Goal: Task Accomplishment & Management: Manage account settings

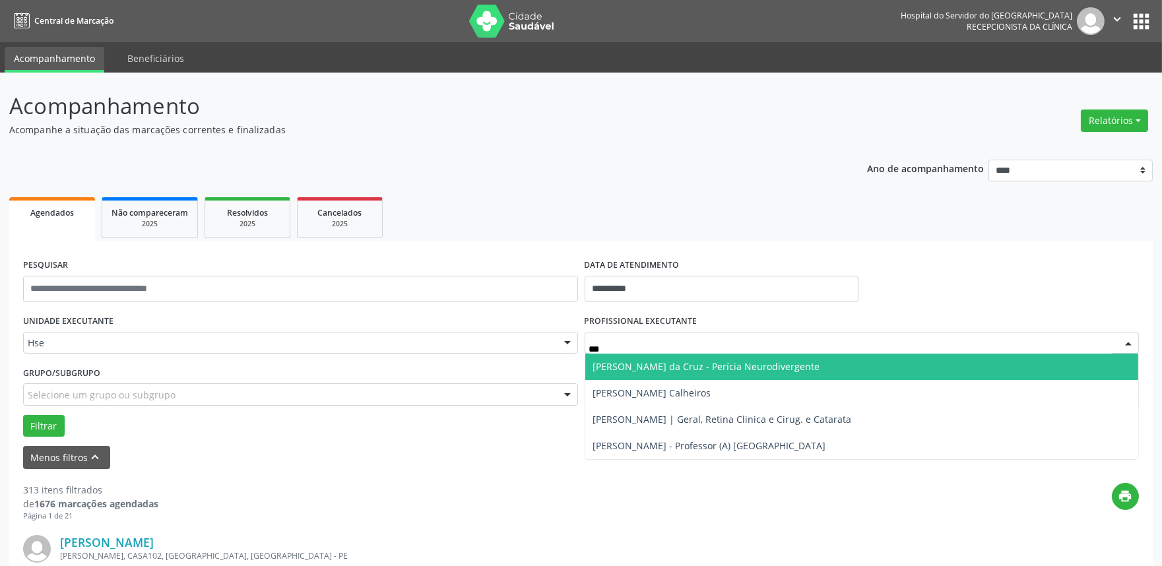
type input "****"
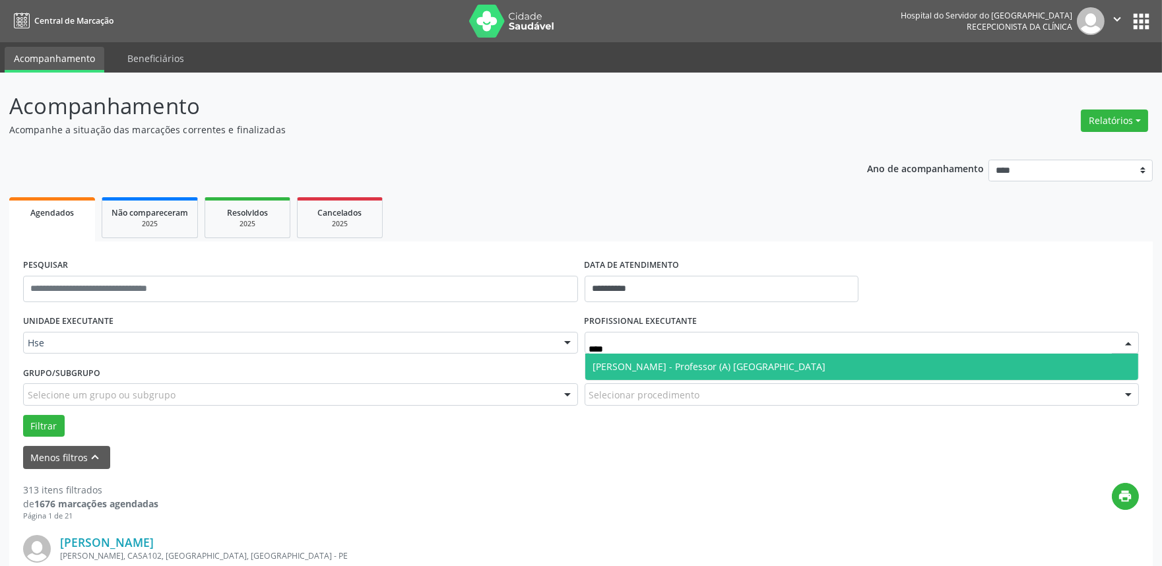
click at [713, 364] on span "[PERSON_NAME] - Professor (A) [GEOGRAPHIC_DATA]" at bounding box center [709, 366] width 233 height 13
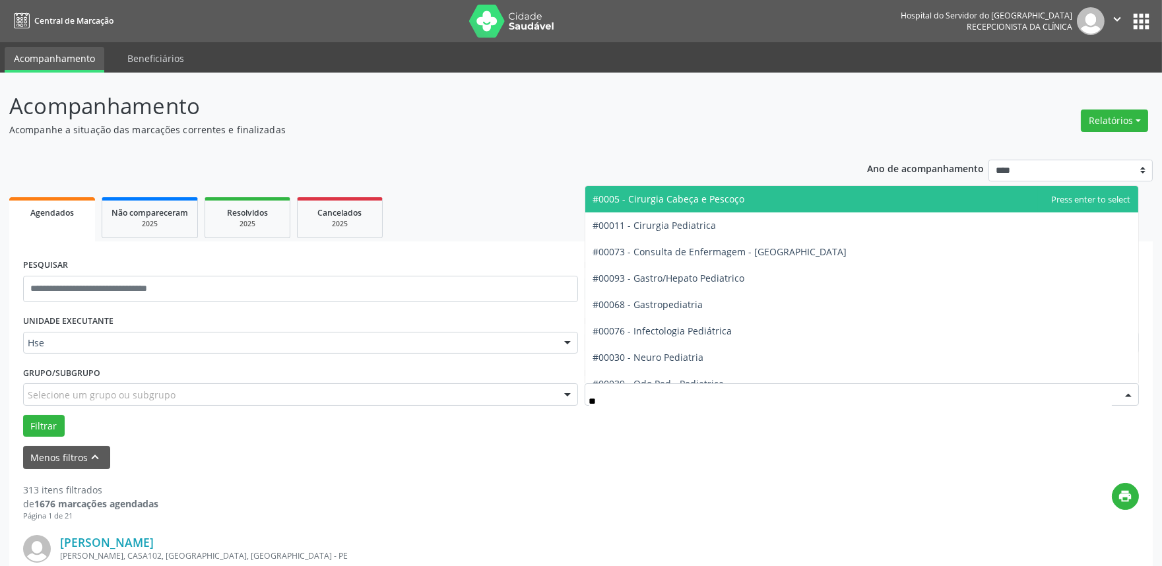
type input "***"
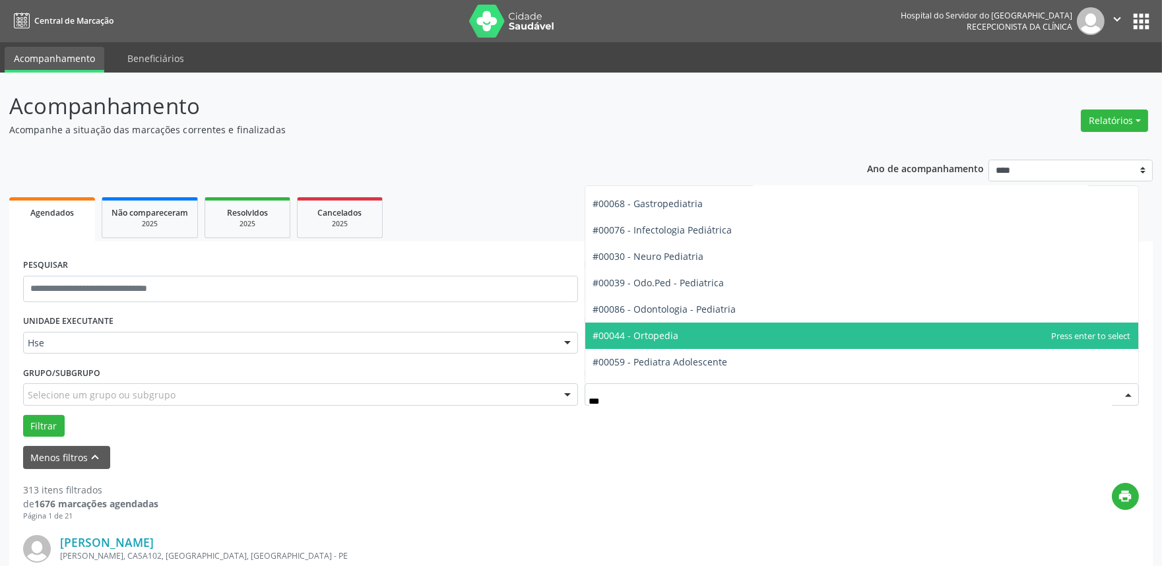
scroll to position [73, 0]
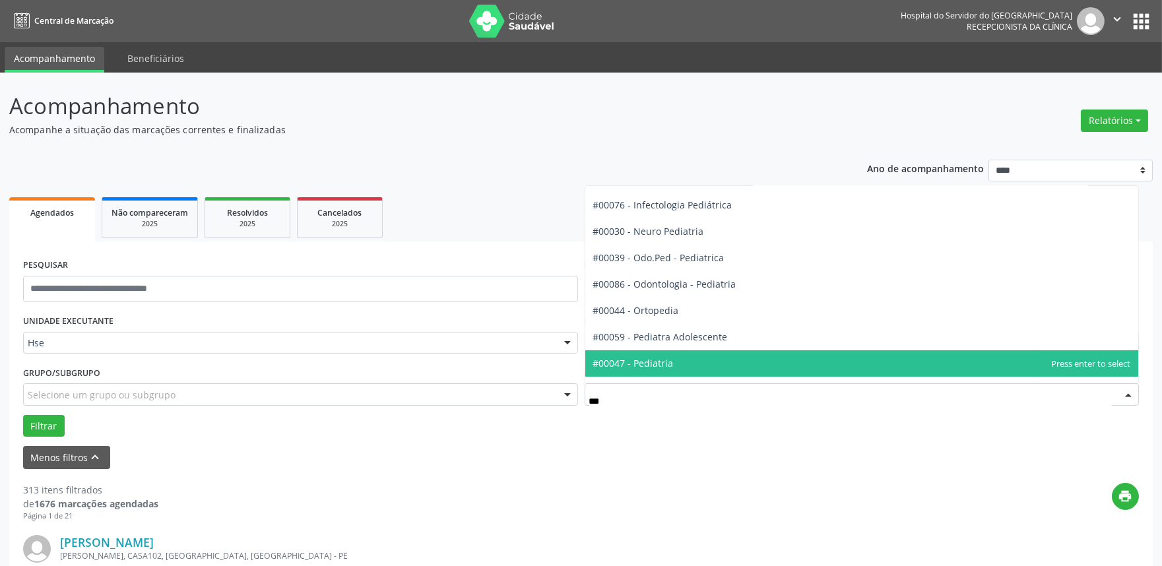
click at [680, 368] on span "#00047 - Pediatria" at bounding box center [862, 363] width 554 height 26
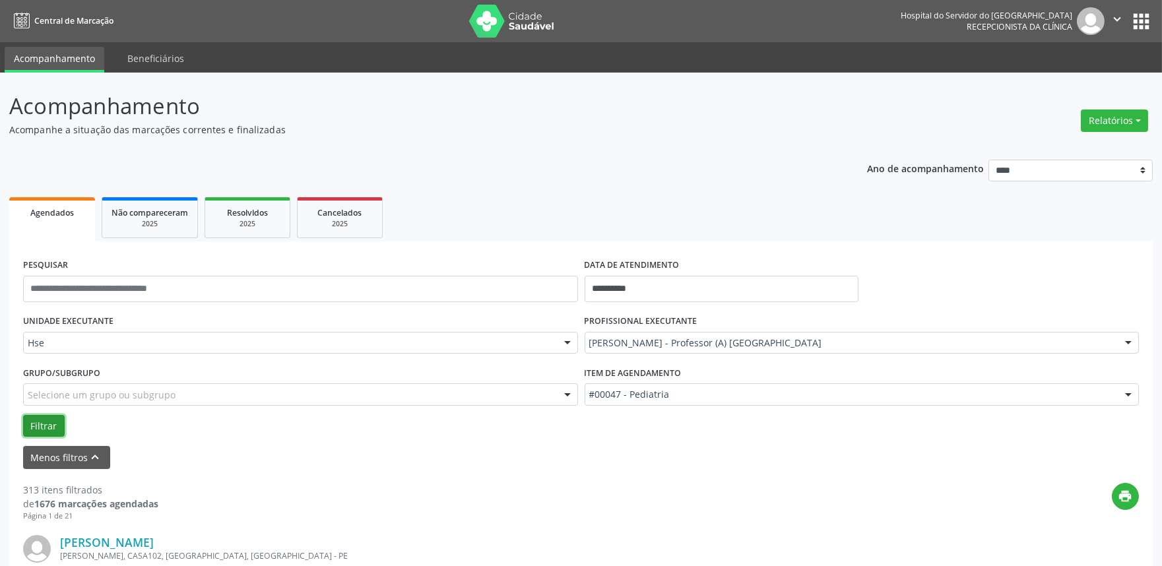
click at [34, 424] on button "Filtrar" at bounding box center [44, 426] width 42 height 22
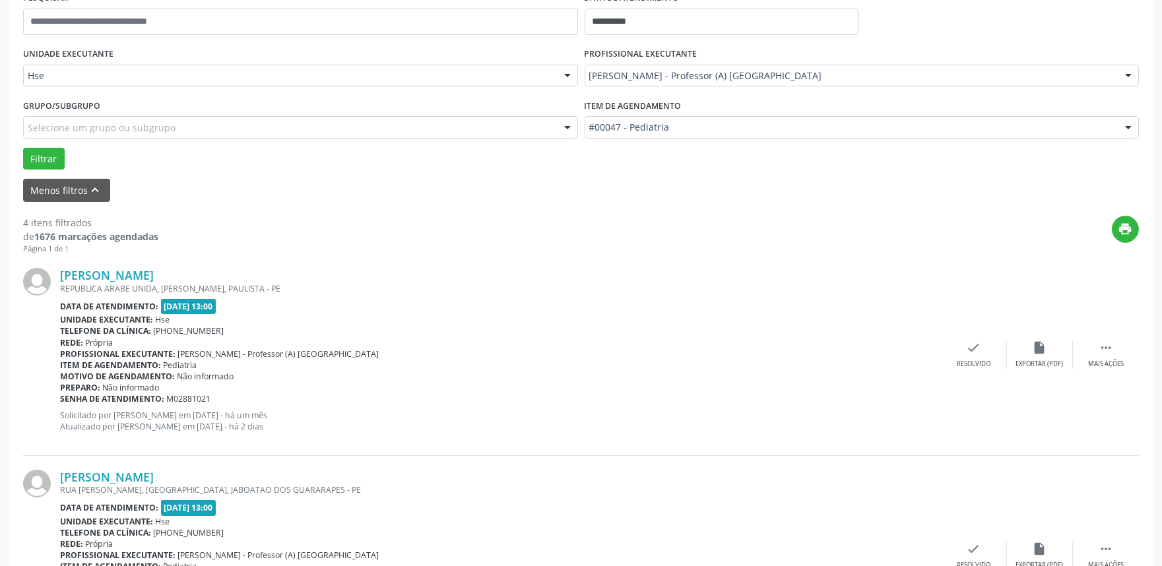
scroll to position [293, 0]
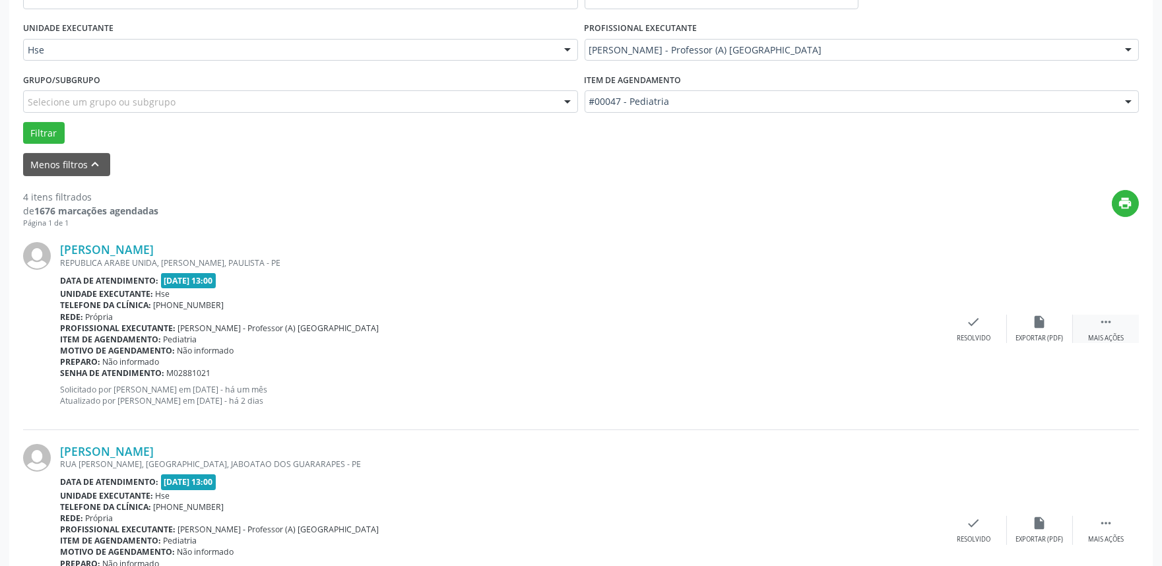
click at [1106, 329] on div " Mais ações" at bounding box center [1106, 329] width 66 height 28
click at [1024, 334] on div "Não compareceu" at bounding box center [1039, 338] width 56 height 9
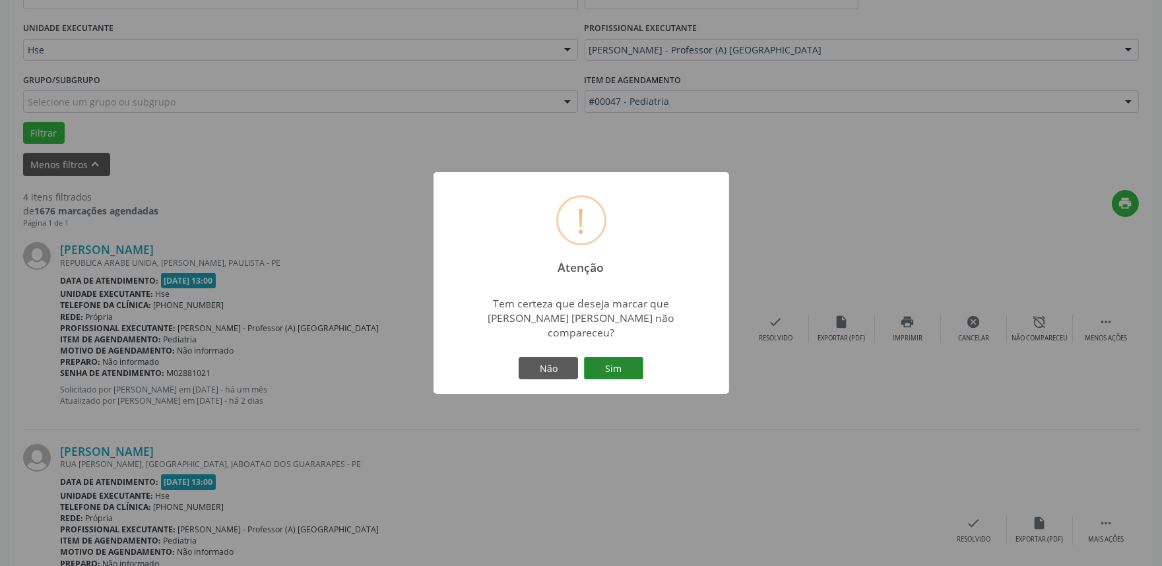
click at [608, 366] on button "Sim" at bounding box center [613, 368] width 59 height 22
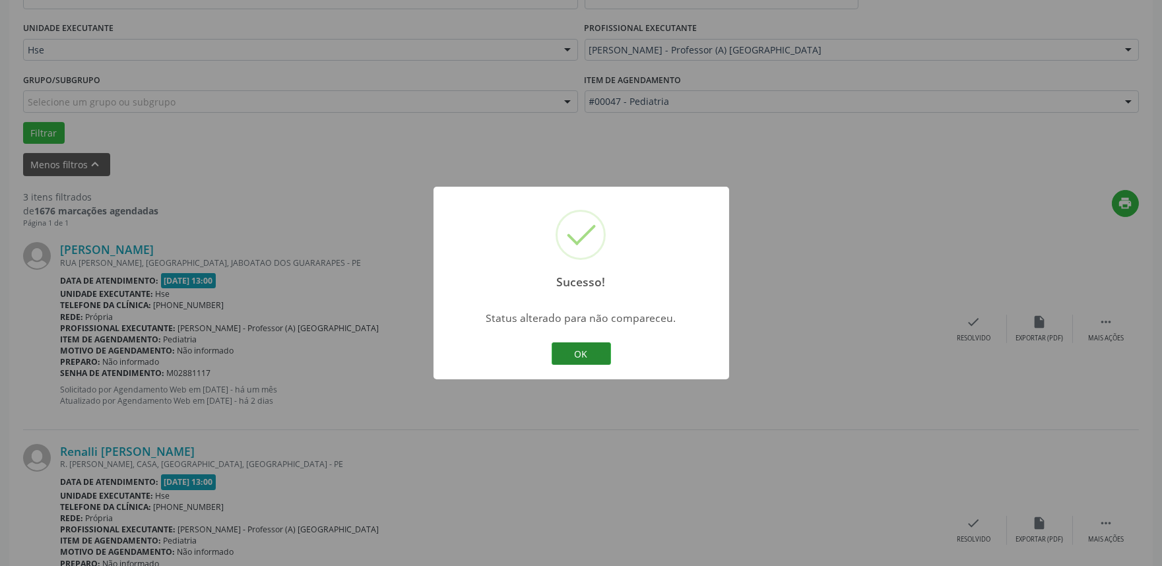
click at [585, 356] on button "OK" at bounding box center [581, 353] width 59 height 22
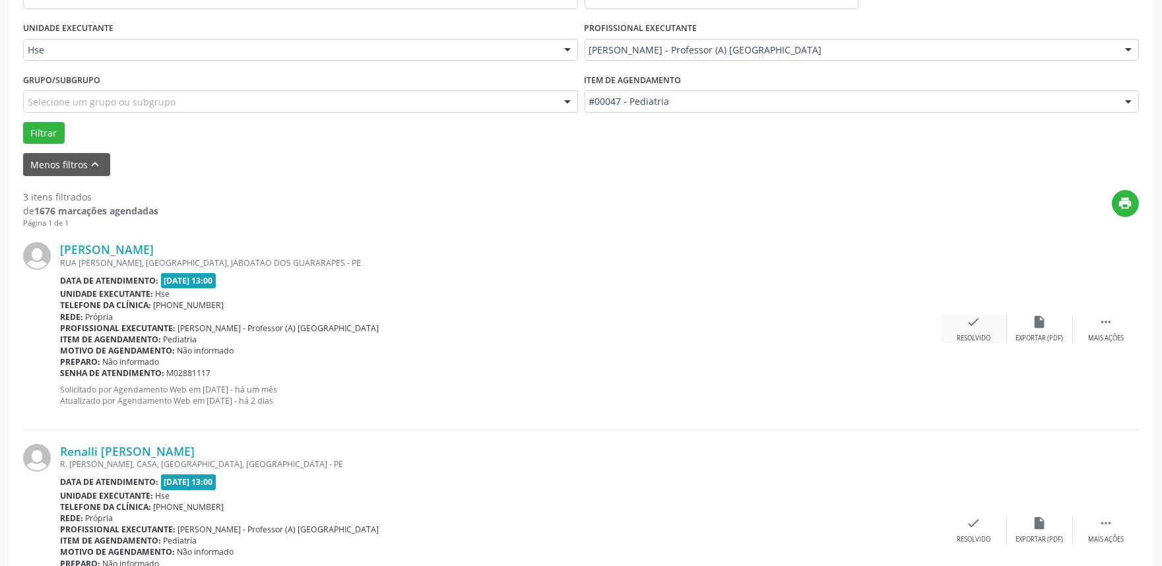
click at [970, 329] on div "check Resolvido" at bounding box center [974, 329] width 66 height 28
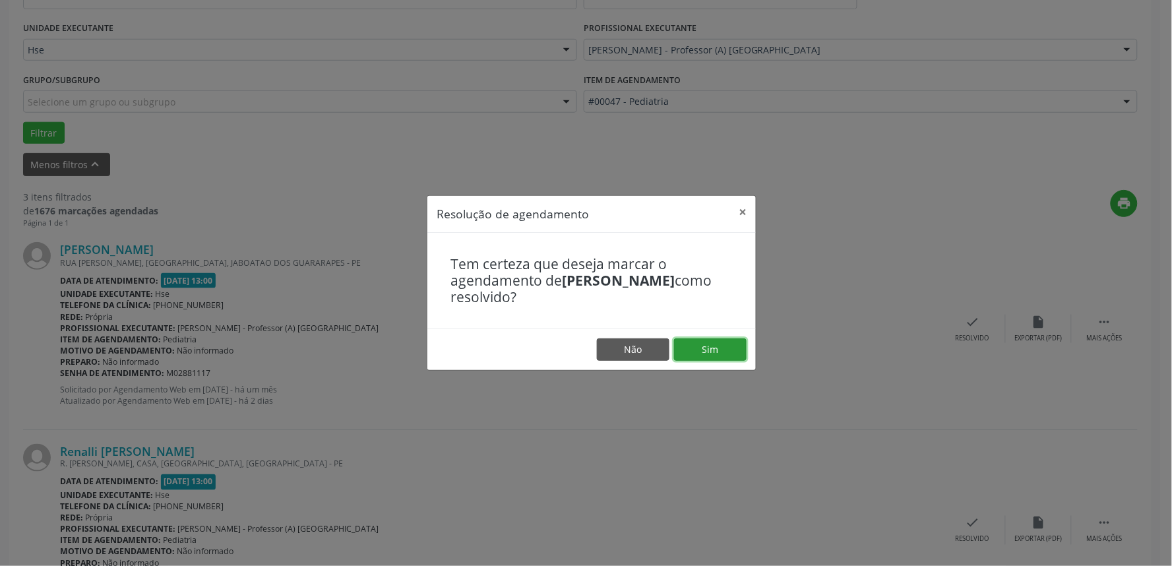
click at [695, 345] on button "Sim" at bounding box center [710, 349] width 73 height 22
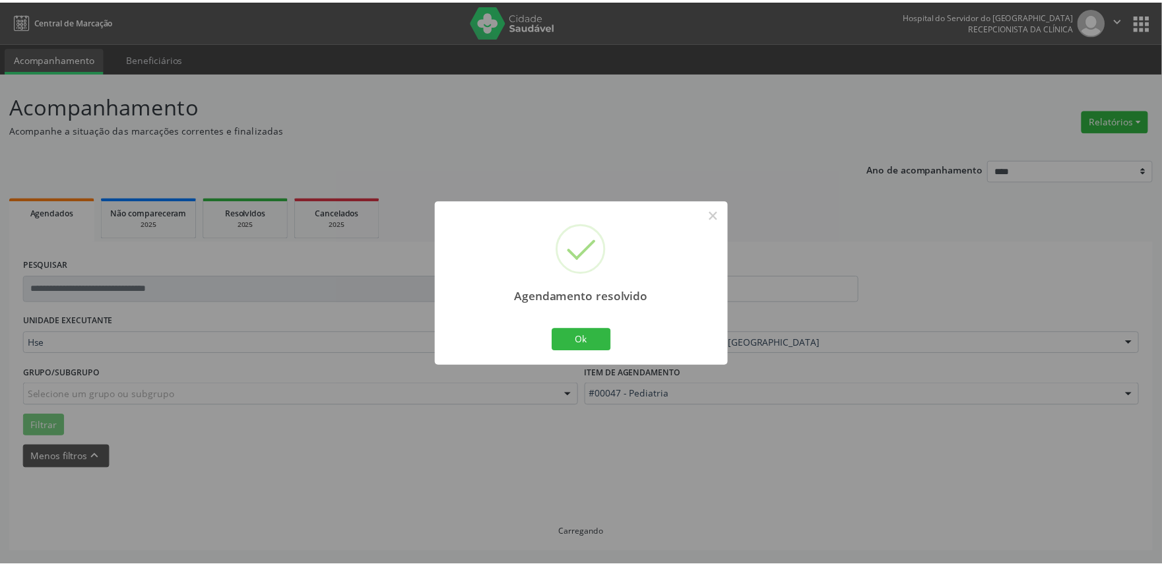
scroll to position [0, 0]
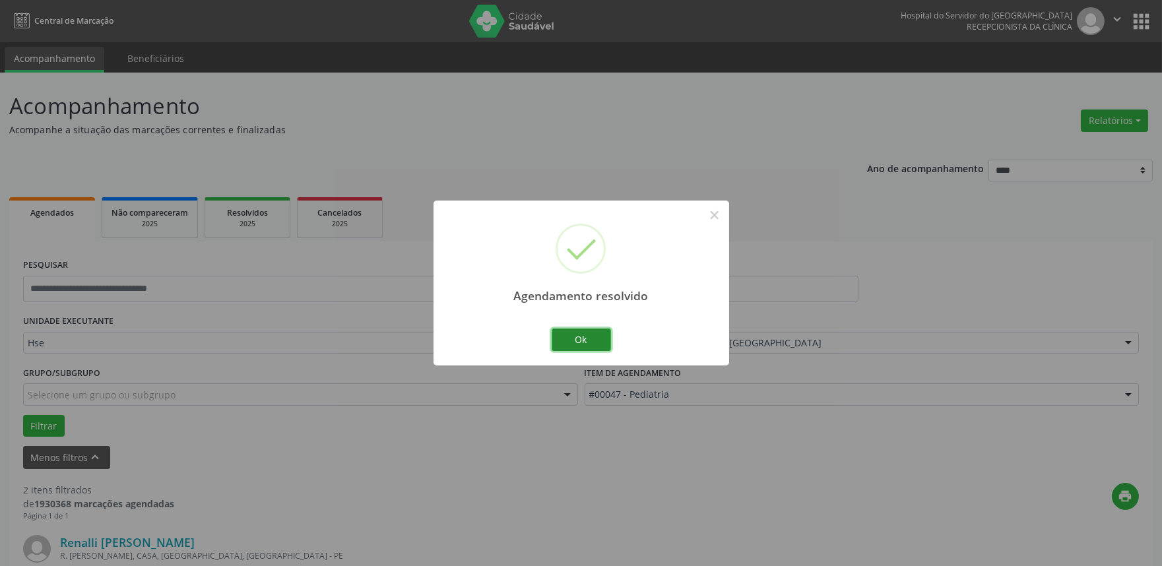
click at [576, 341] on button "Ok" at bounding box center [581, 340] width 59 height 22
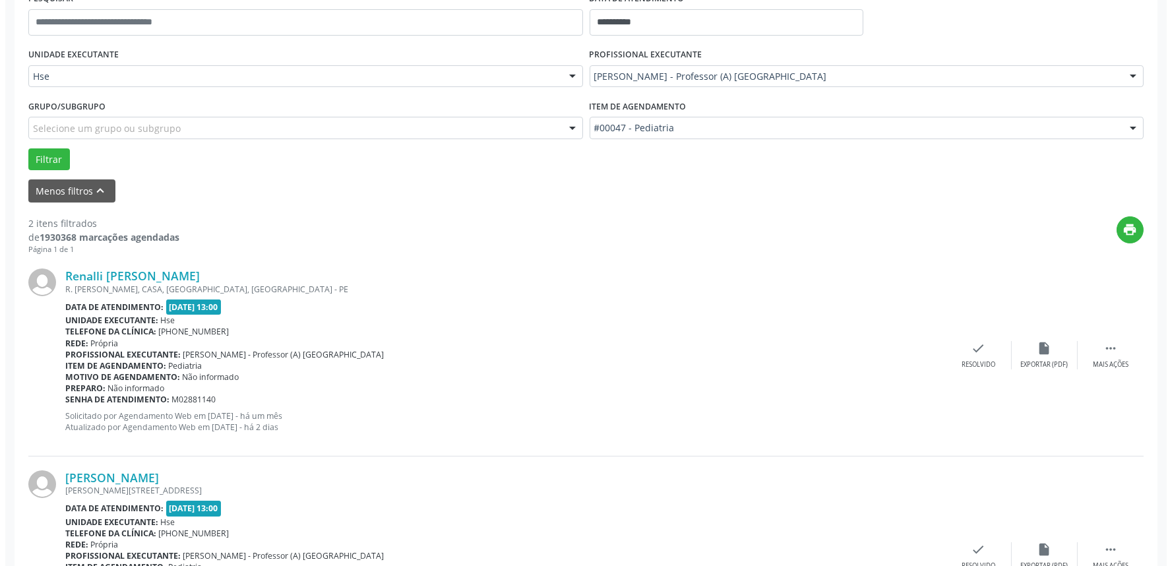
scroll to position [293, 0]
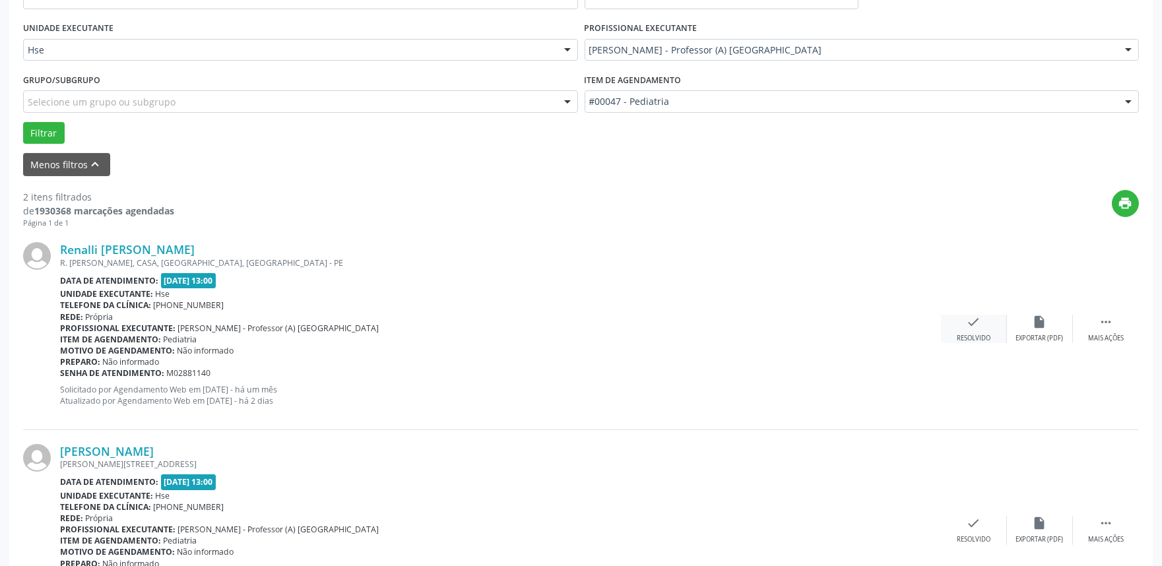
click at [970, 327] on icon "check" at bounding box center [974, 322] width 15 height 15
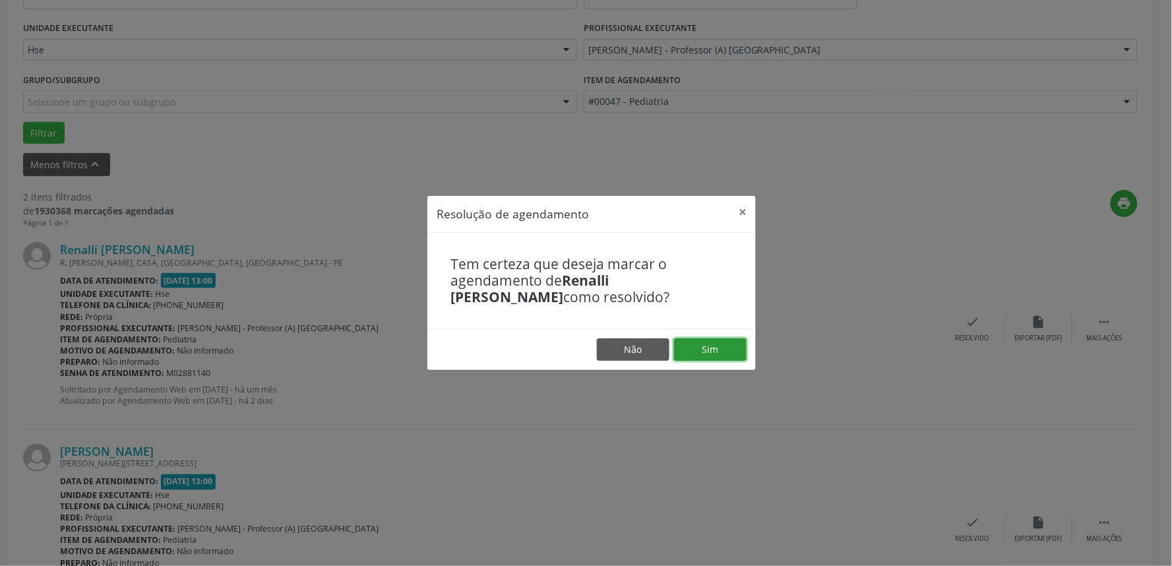
click at [710, 353] on button "Sim" at bounding box center [710, 349] width 73 height 22
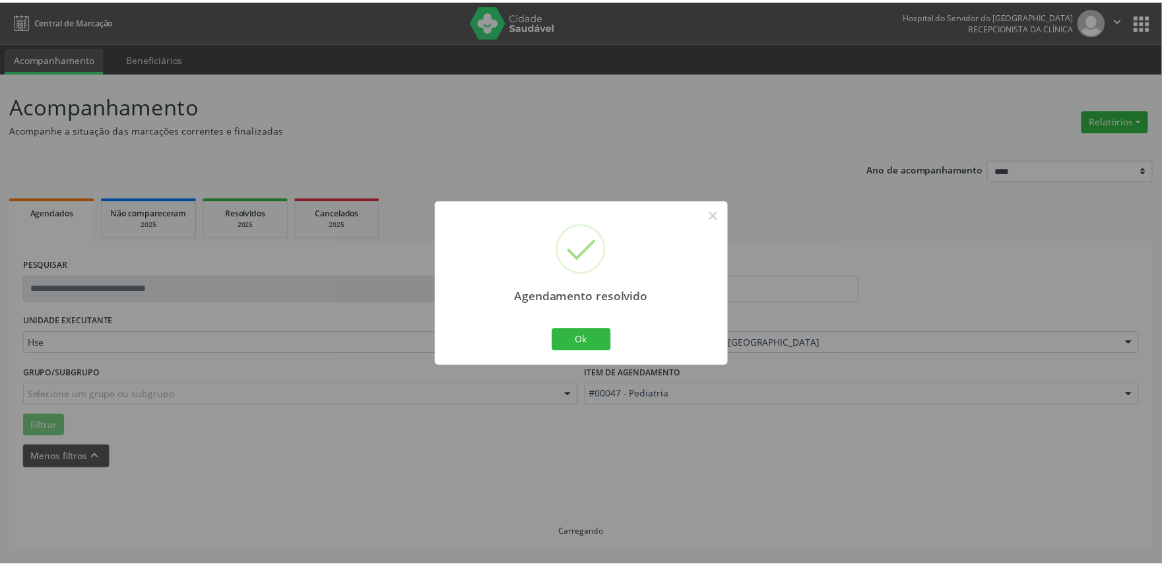
scroll to position [0, 0]
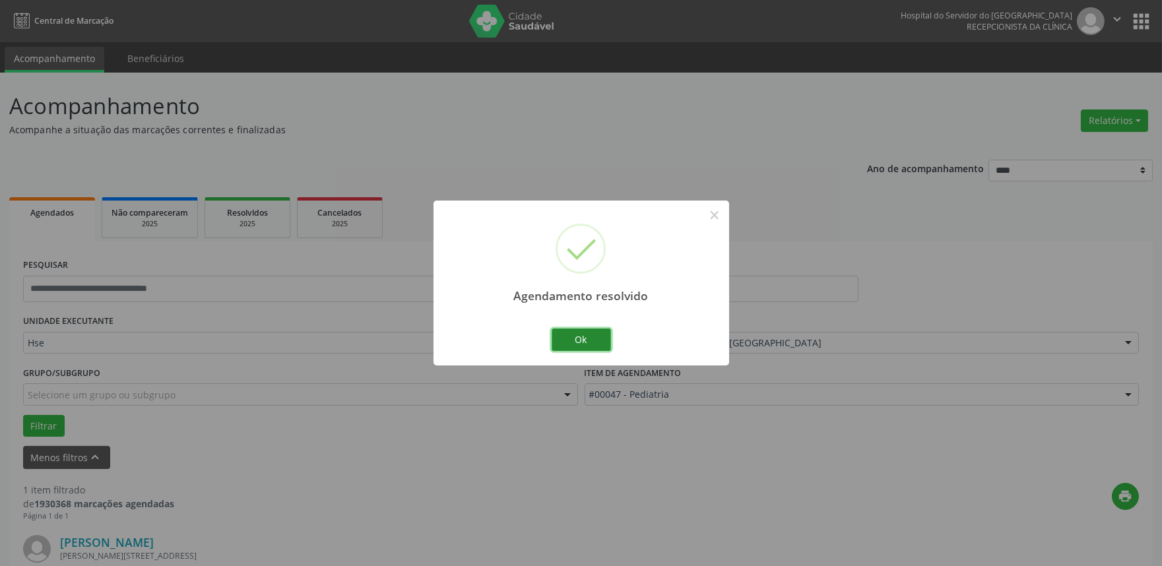
click at [575, 336] on button "Ok" at bounding box center [581, 340] width 59 height 22
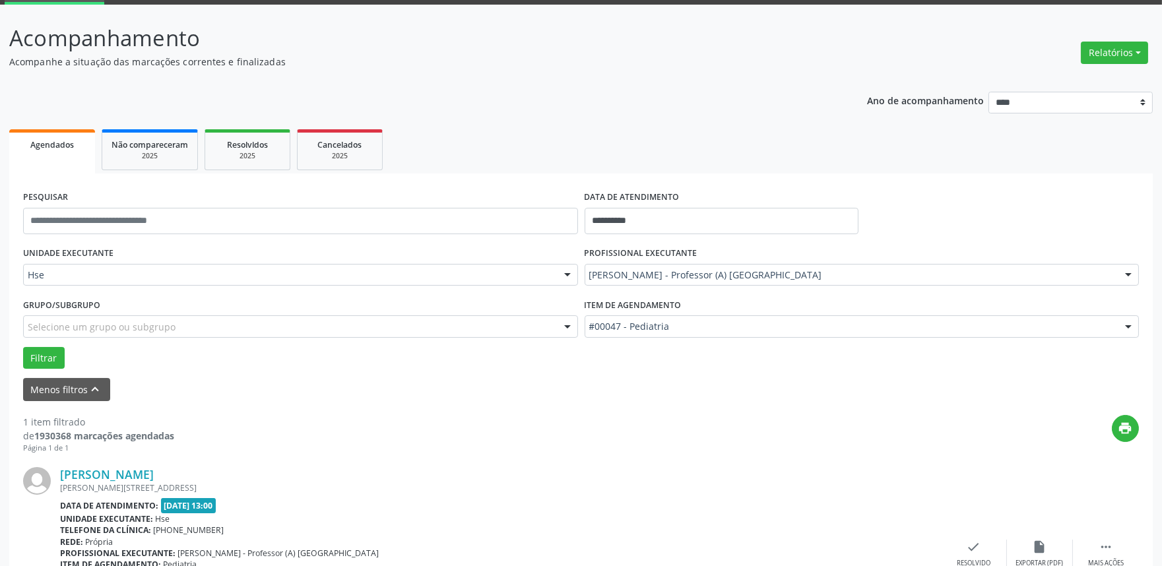
scroll to position [178, 0]
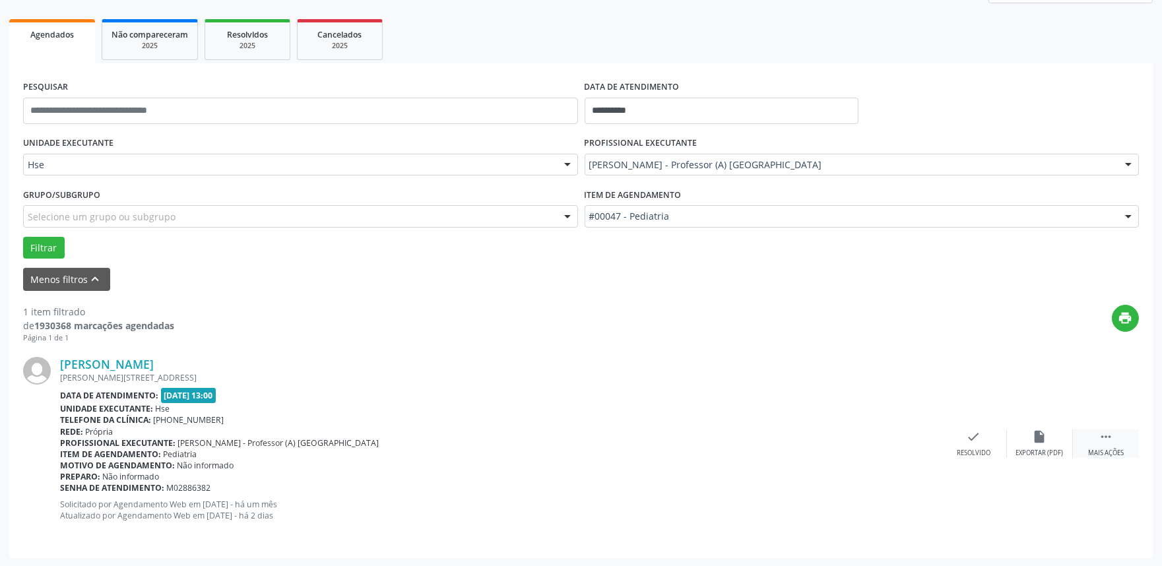
click at [1106, 441] on icon "" at bounding box center [1106, 437] width 15 height 15
click at [1023, 443] on div "alarm_off Não compareceu" at bounding box center [1040, 444] width 66 height 28
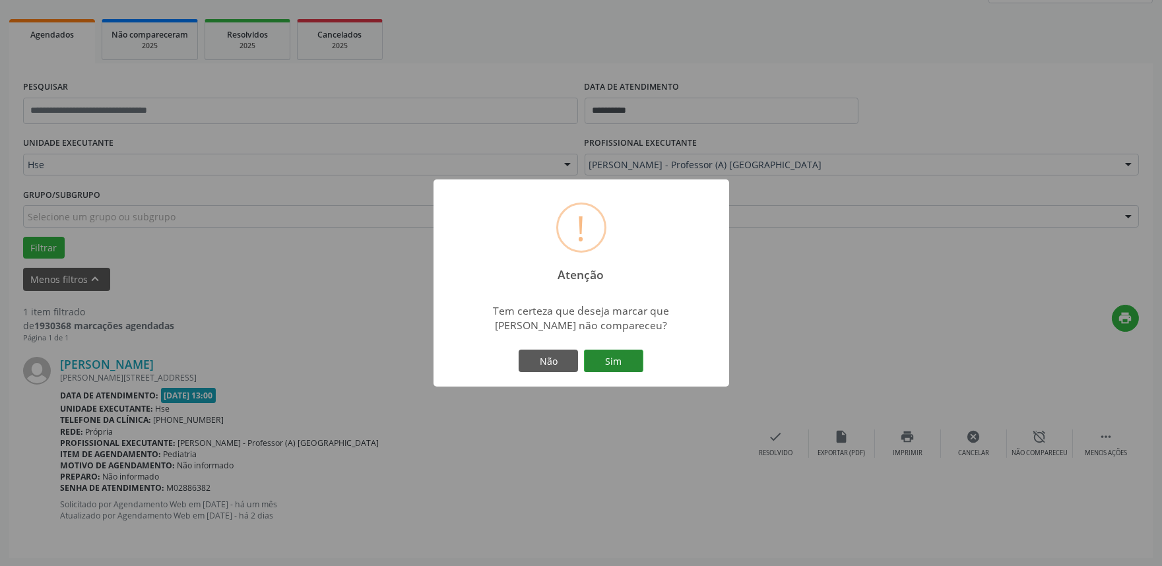
click at [608, 361] on button "Sim" at bounding box center [613, 361] width 59 height 22
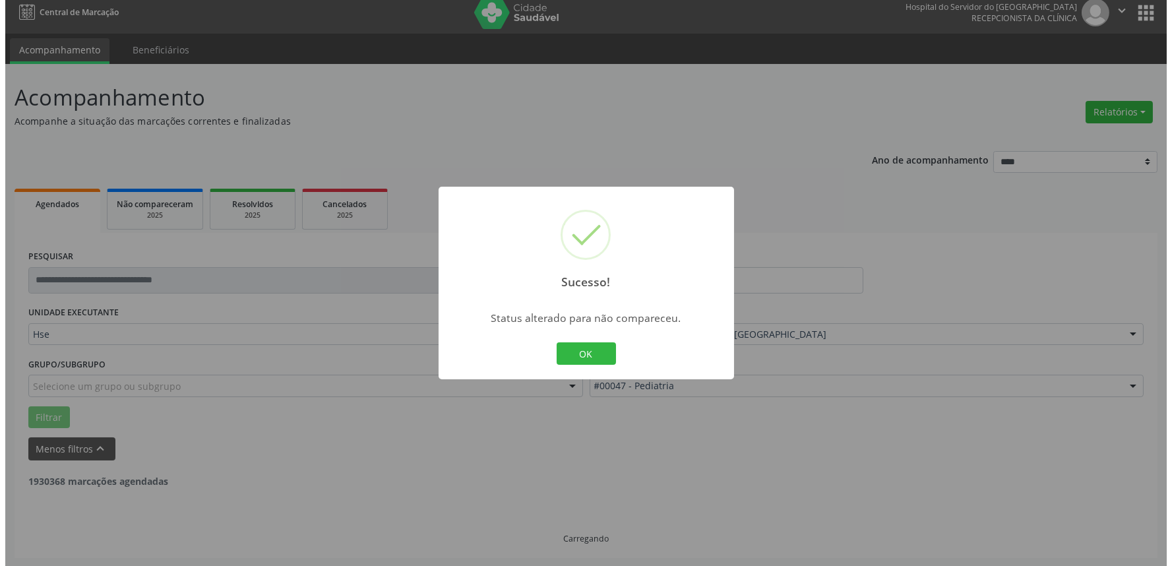
scroll to position [0, 0]
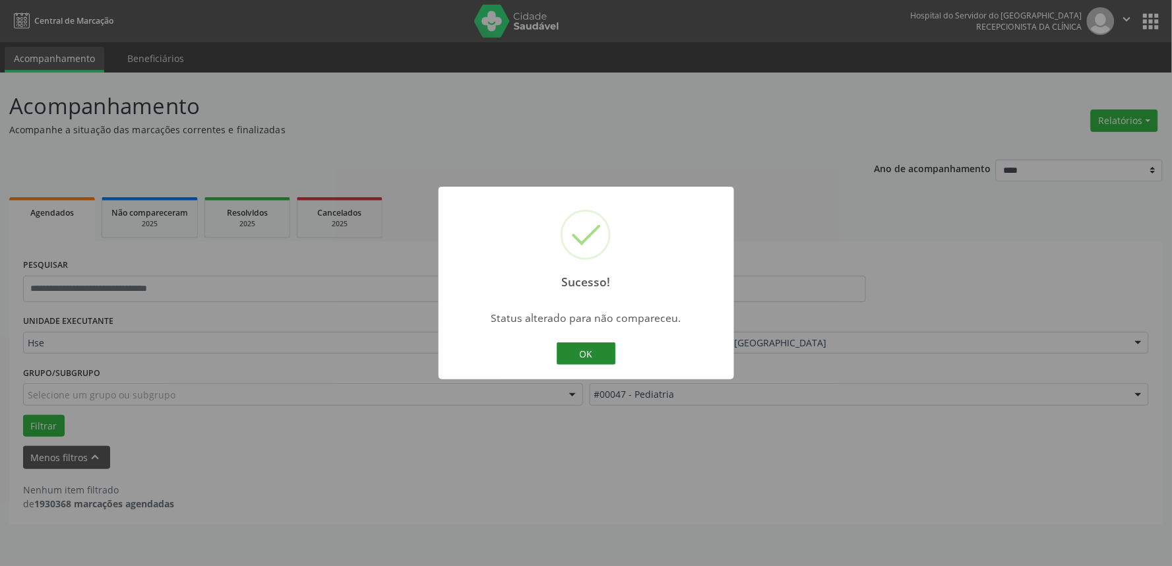
click at [577, 348] on button "OK" at bounding box center [586, 353] width 59 height 22
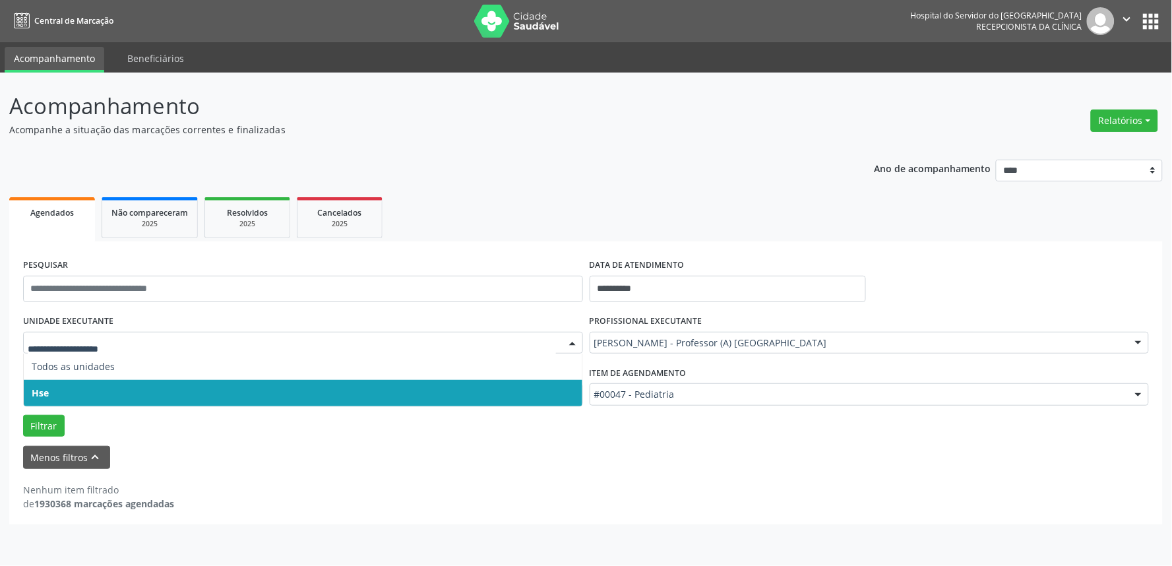
click at [81, 393] on span "Hse" at bounding box center [303, 393] width 559 height 26
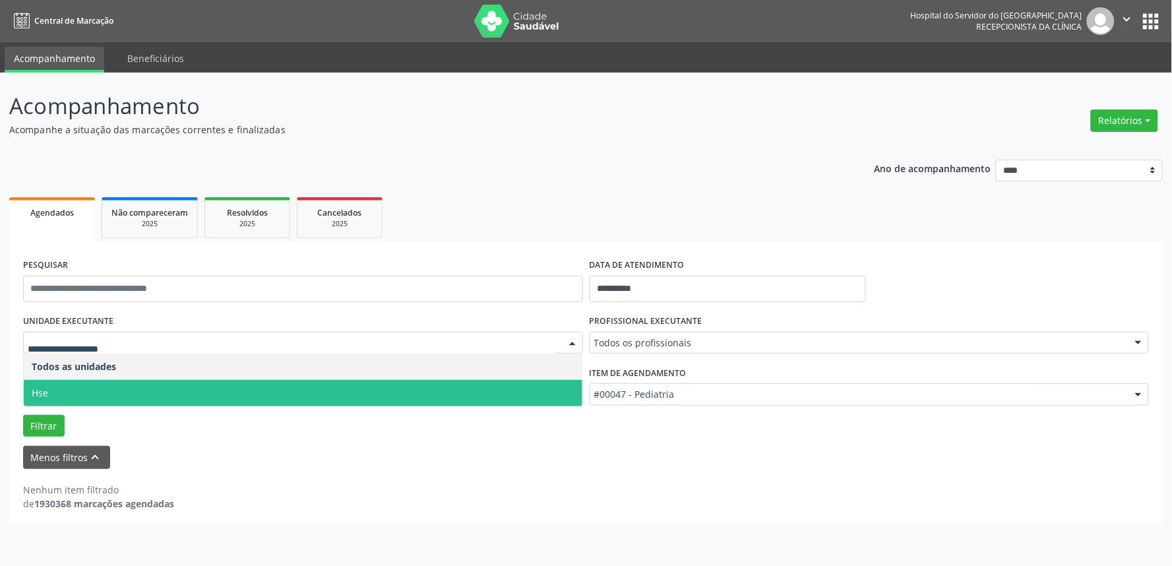
click at [93, 390] on span "Hse" at bounding box center [303, 393] width 559 height 26
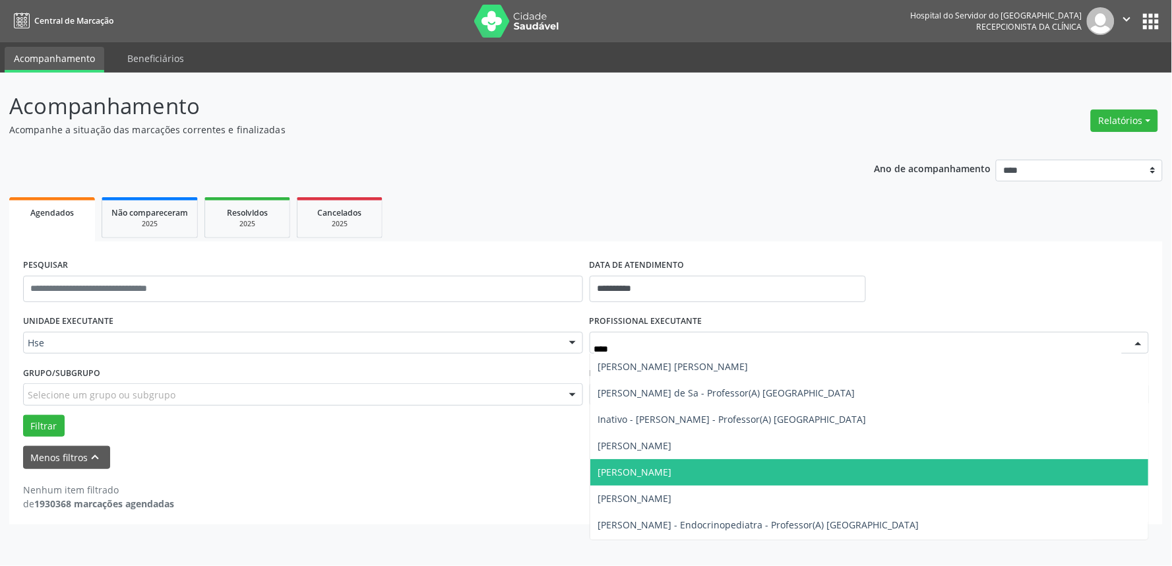
type input "*****"
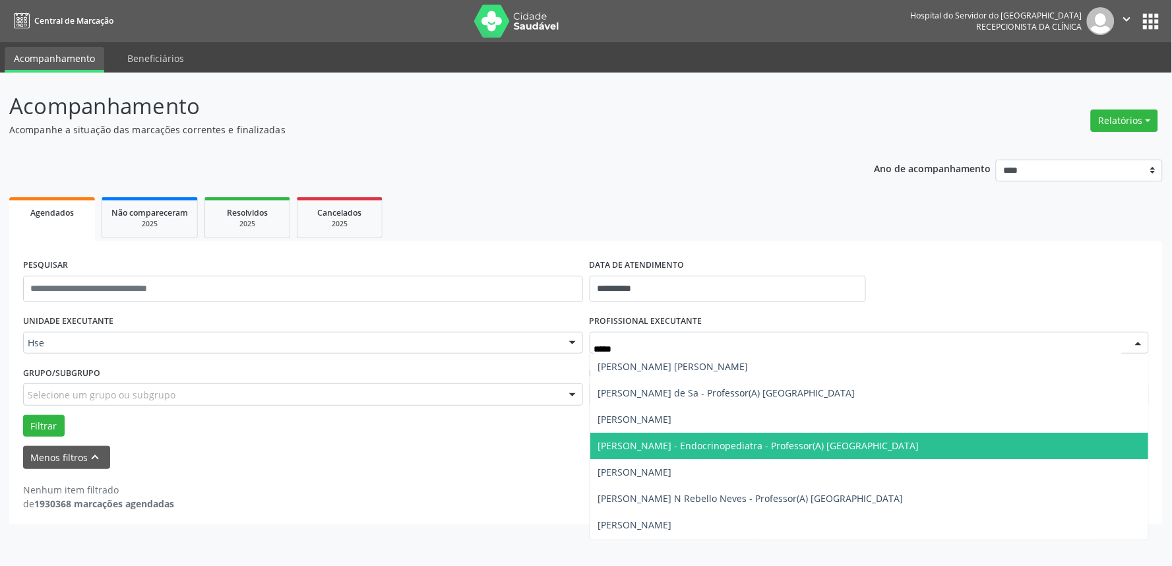
click at [678, 447] on span "[PERSON_NAME] - Endocrinopediatra - Professor(A) [GEOGRAPHIC_DATA]" at bounding box center [758, 445] width 321 height 13
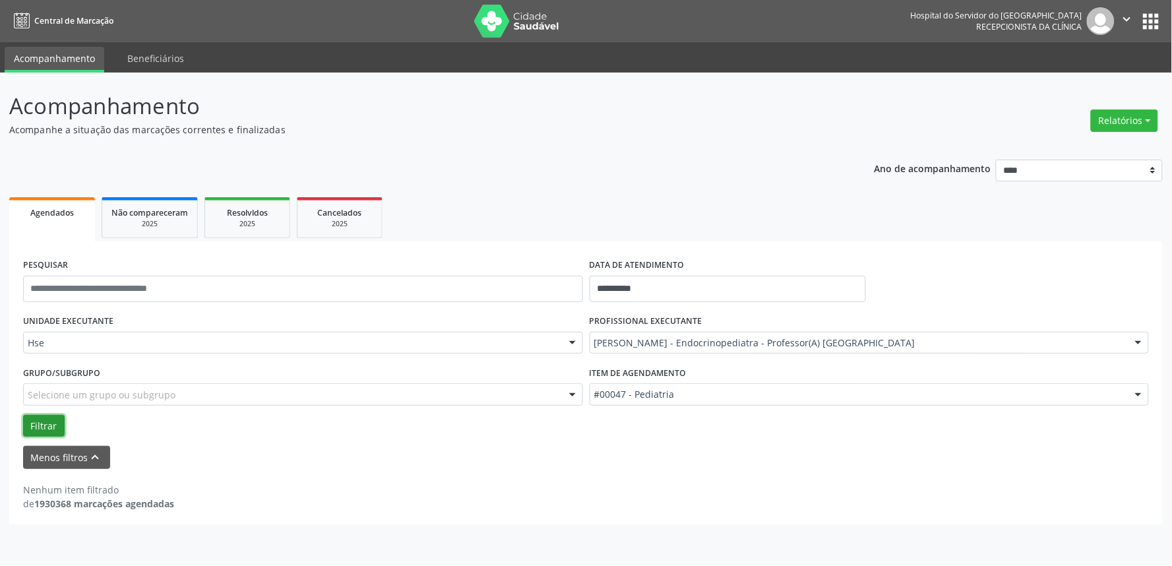
click at [51, 416] on button "Filtrar" at bounding box center [44, 426] width 42 height 22
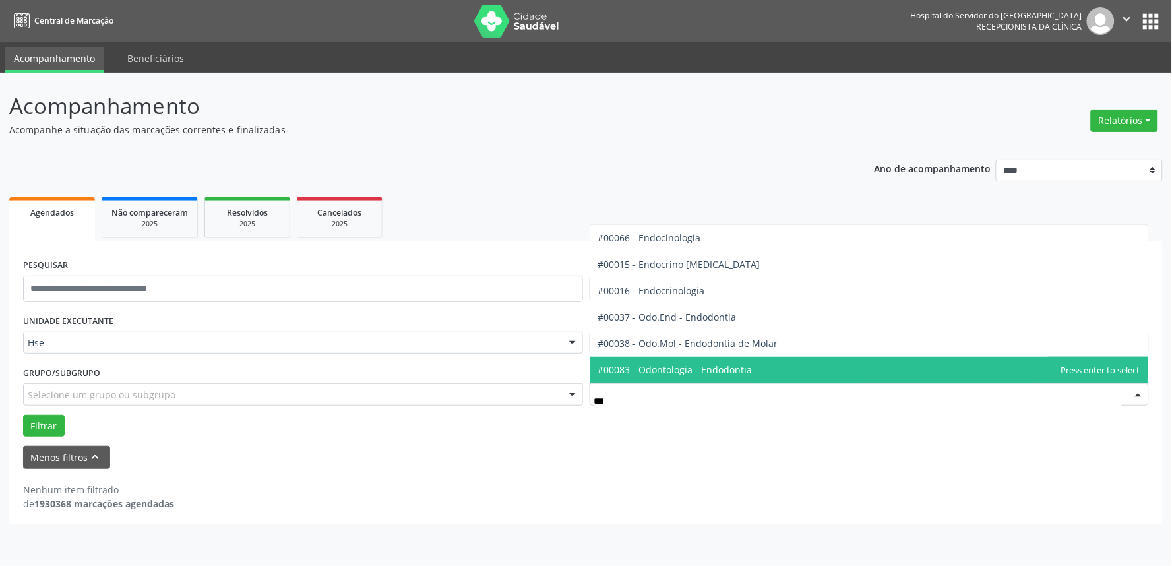
type input "****"
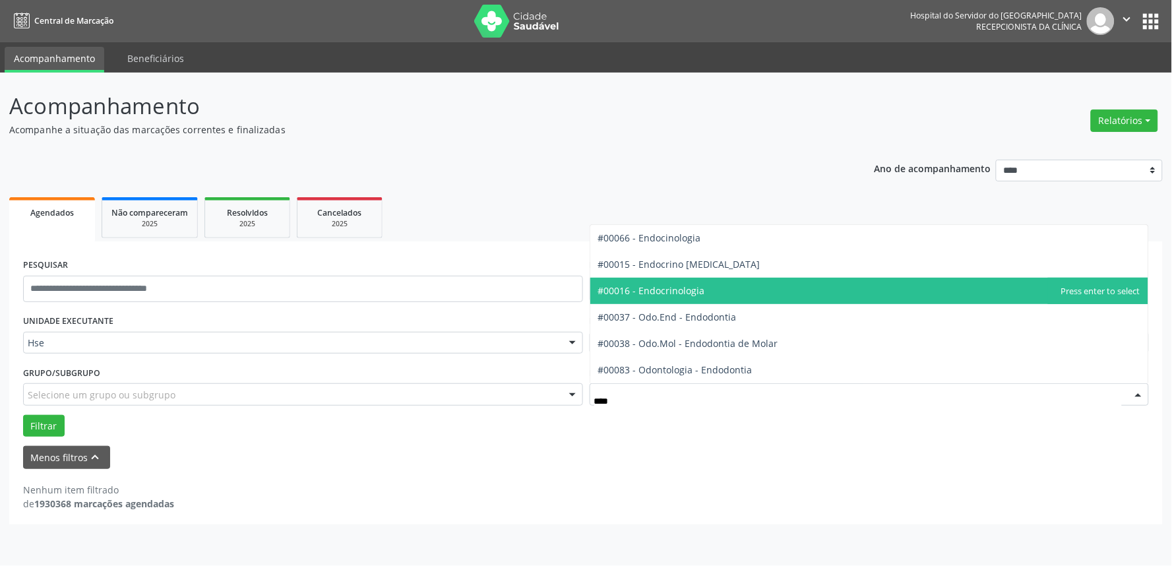
click at [693, 295] on span "#00016 - Endocrinologia" at bounding box center [651, 290] width 107 height 13
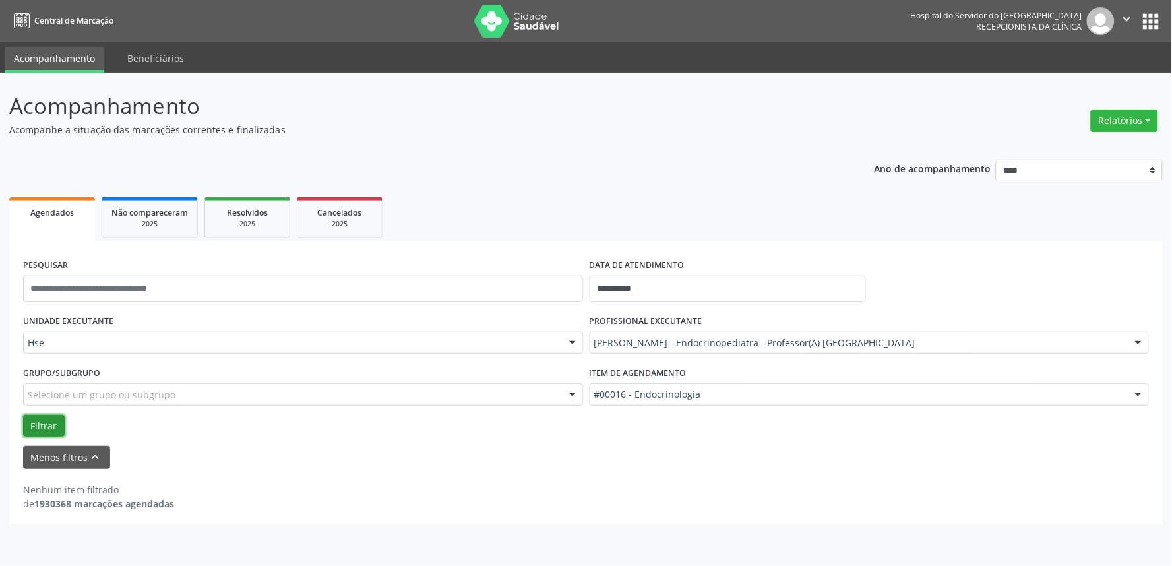
click at [51, 419] on button "Filtrar" at bounding box center [44, 426] width 42 height 22
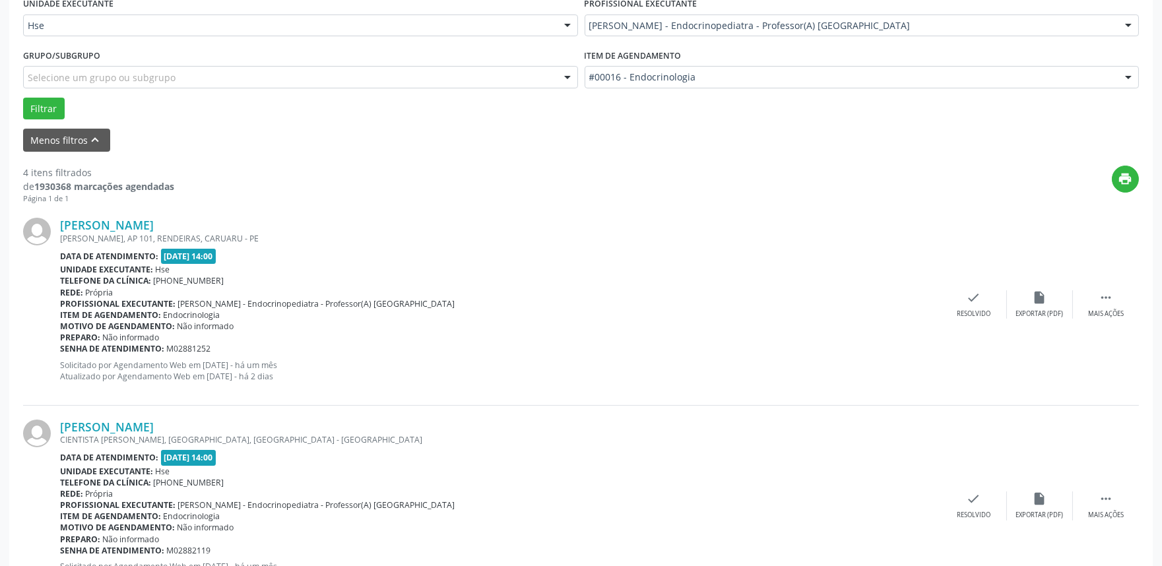
scroll to position [293, 0]
